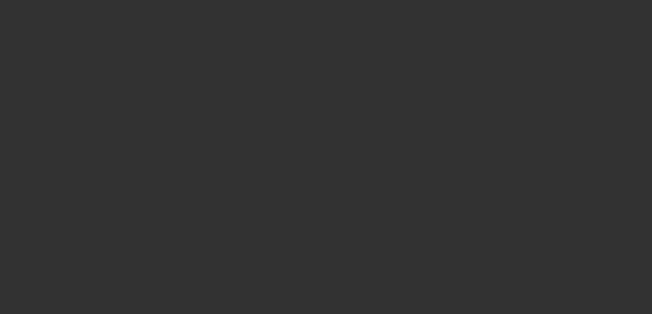
select select "4"
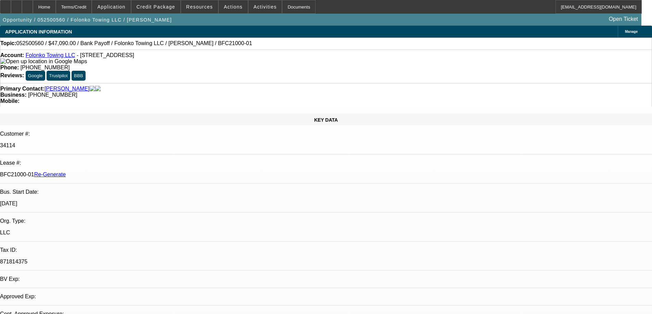
select select "0"
select select "2"
select select "0.1"
select select "4"
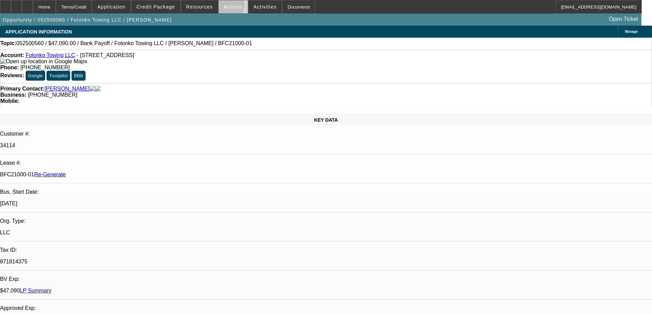
click at [225, 7] on span "Actions" at bounding box center [233, 6] width 19 height 5
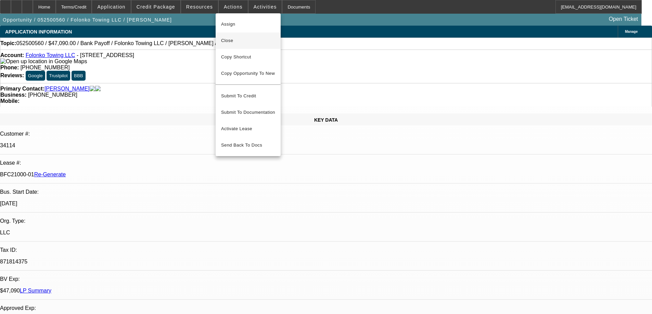
click at [229, 39] on span "Close" at bounding box center [248, 41] width 54 height 8
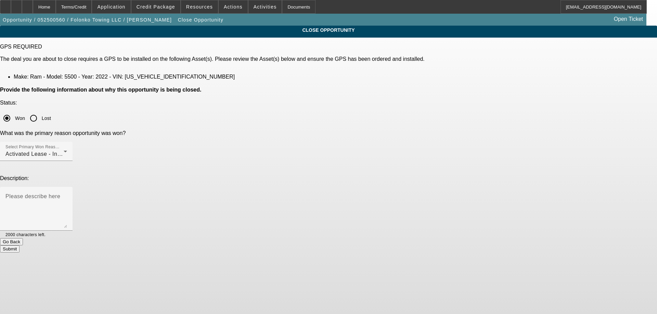
click at [20, 246] on button "Submit" at bounding box center [10, 249] width 20 height 7
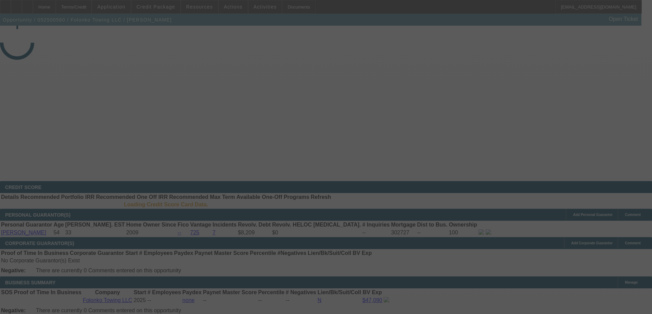
select select "4"
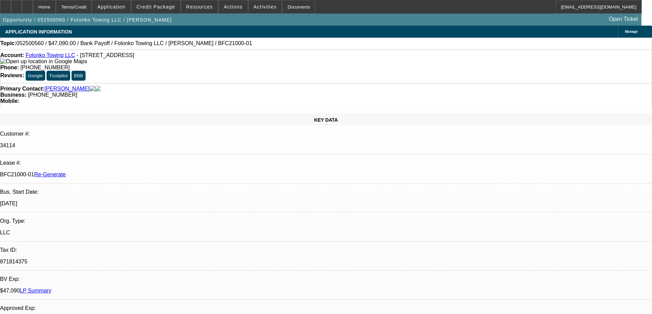
select select "0"
select select "2"
select select "0.1"
select select "4"
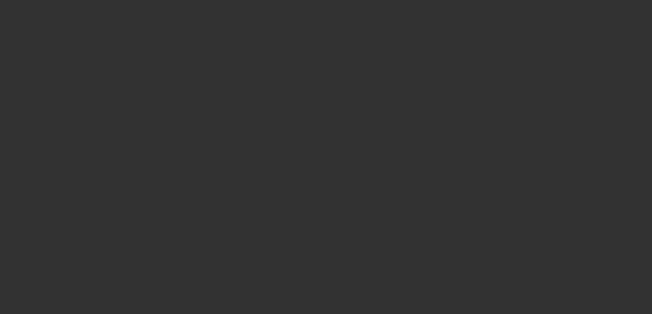
select select "4"
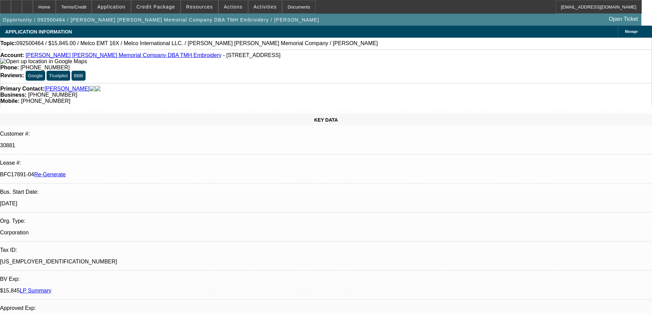
select select "0"
select select "2"
select select "0"
select select "6"
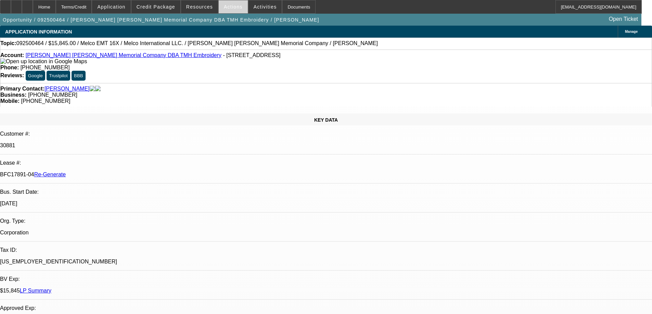
click at [234, 5] on span "Actions" at bounding box center [233, 6] width 19 height 5
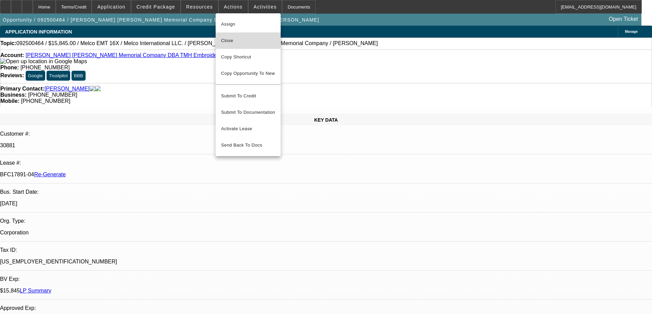
click at [232, 41] on span "Close" at bounding box center [248, 41] width 54 height 8
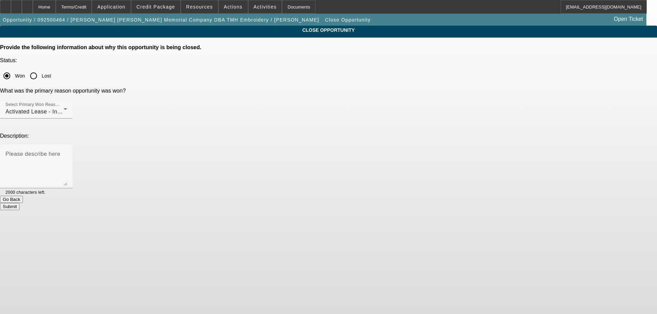
click at [20, 203] on button "Submit" at bounding box center [10, 206] width 20 height 7
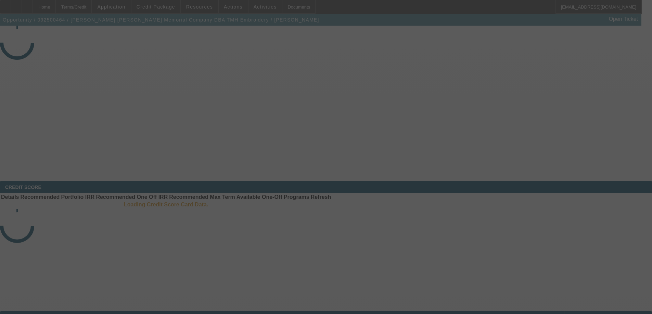
select select "4"
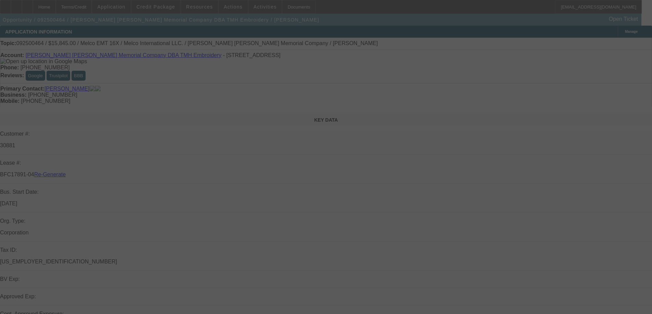
select select "0"
select select "2"
select select "0"
select select "6"
